Goal: Task Accomplishment & Management: Use online tool/utility

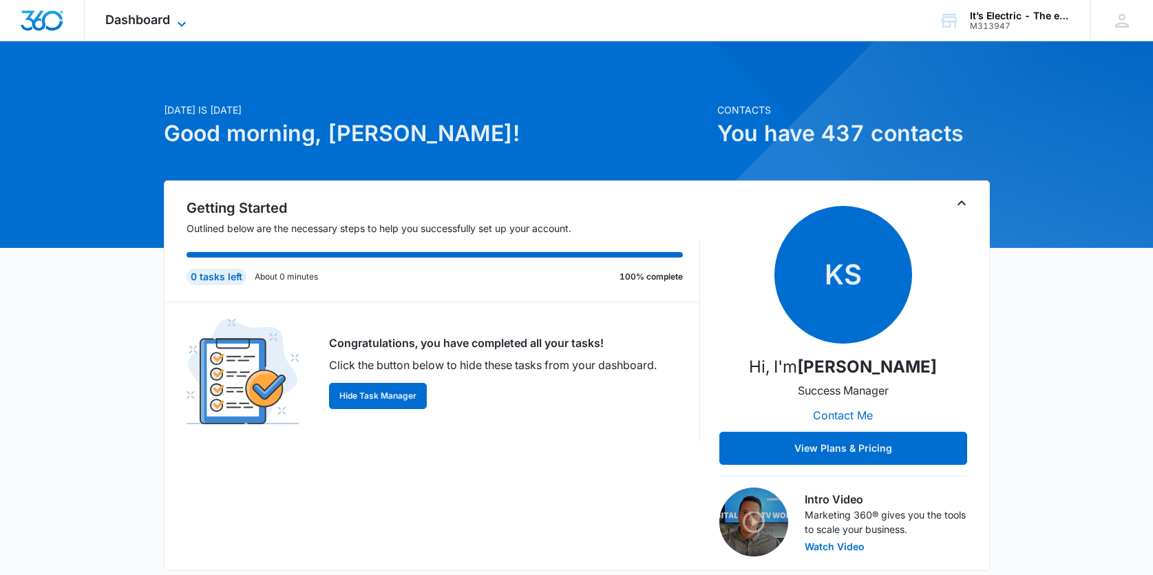
click at [164, 19] on span "Dashboard" at bounding box center [137, 19] width 65 height 14
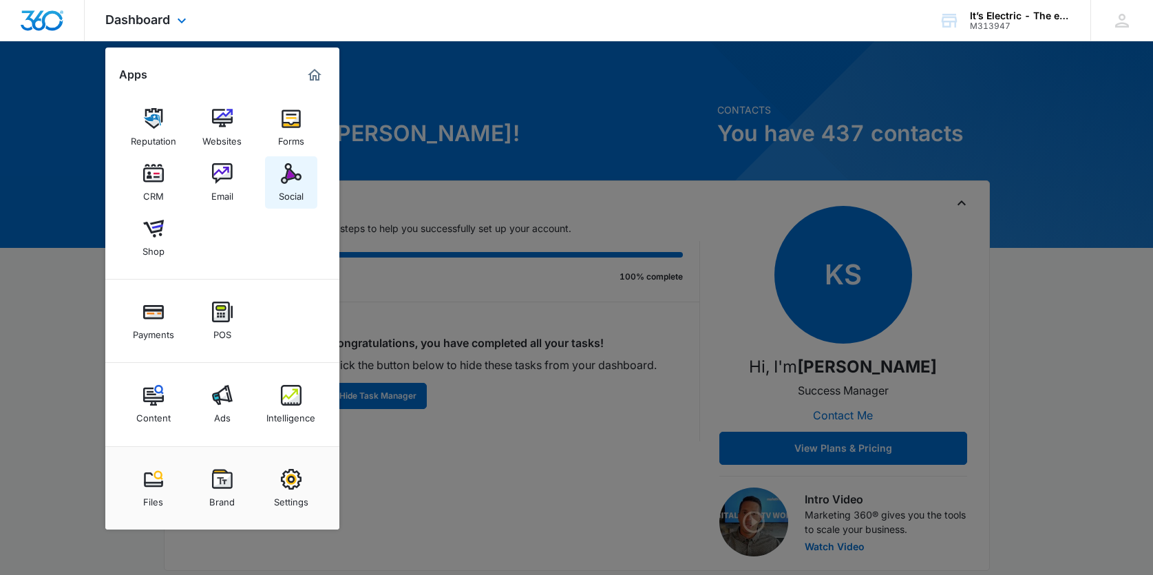
click at [295, 175] on img at bounding box center [291, 173] width 21 height 21
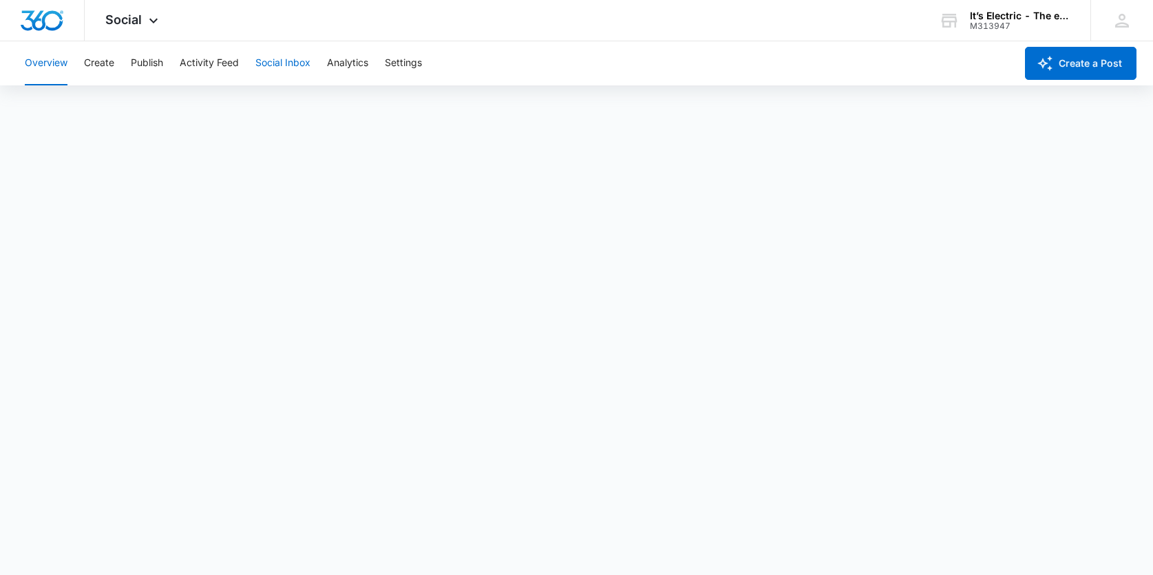
click at [277, 63] on button "Social Inbox" at bounding box center [282, 63] width 55 height 44
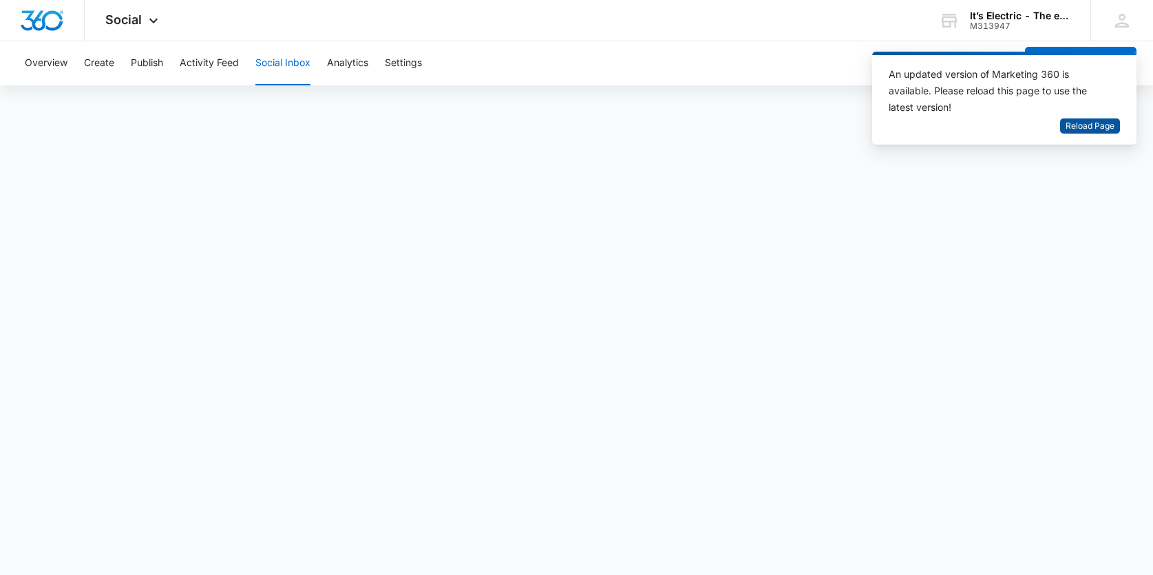
click at [1092, 128] on span "Reload Page" at bounding box center [1089, 126] width 49 height 13
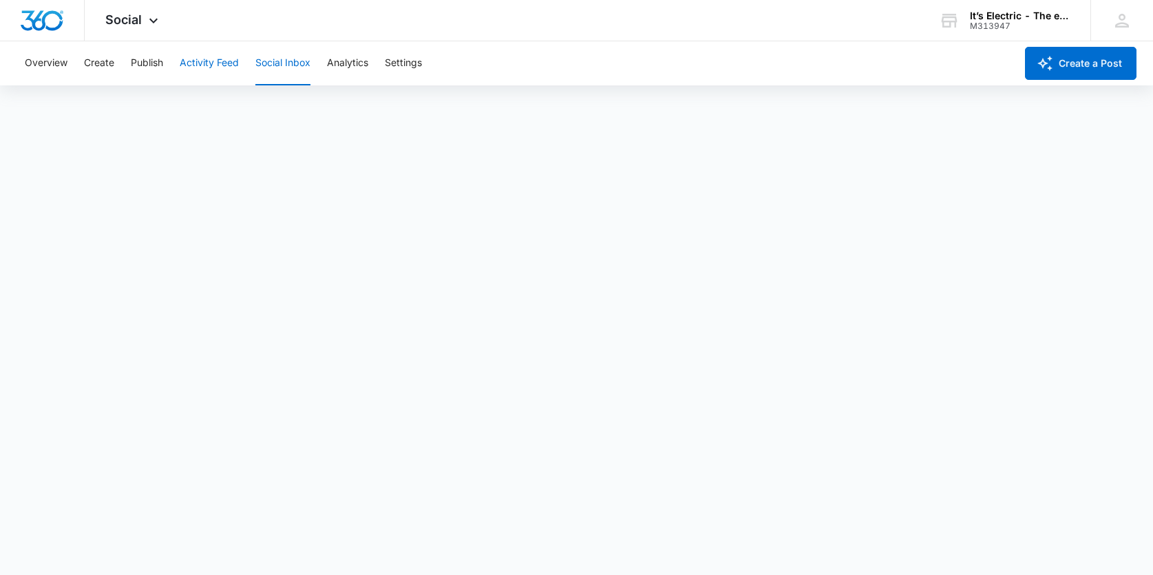
click at [217, 65] on button "Activity Feed" at bounding box center [209, 63] width 59 height 44
